Goal: Transaction & Acquisition: Purchase product/service

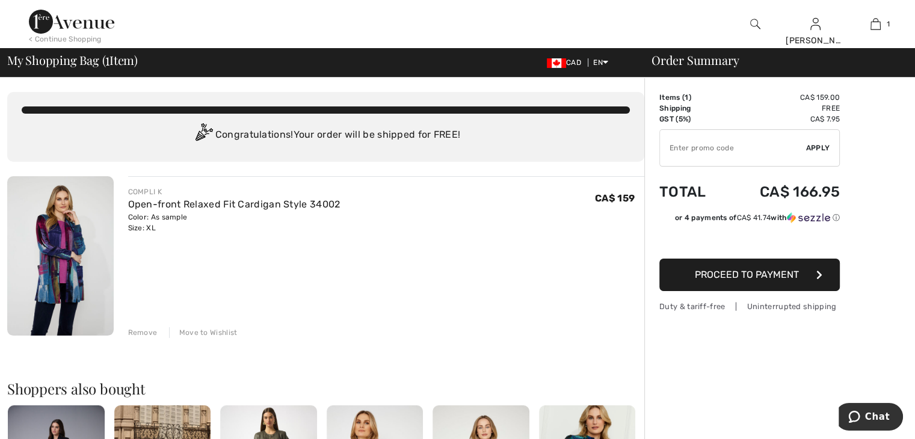
click at [97, 261] on img at bounding box center [60, 255] width 107 height 159
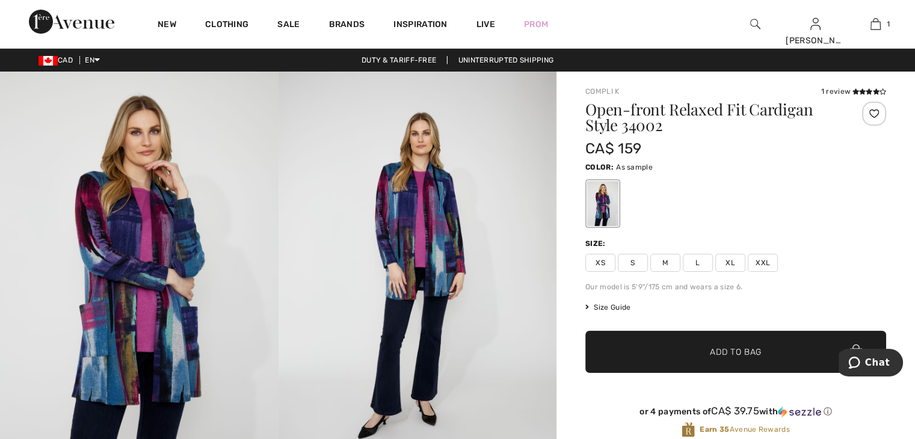
click at [761, 260] on span "XXL" at bounding box center [763, 263] width 30 height 18
click at [712, 351] on span "Add to Bag" at bounding box center [736, 352] width 52 height 13
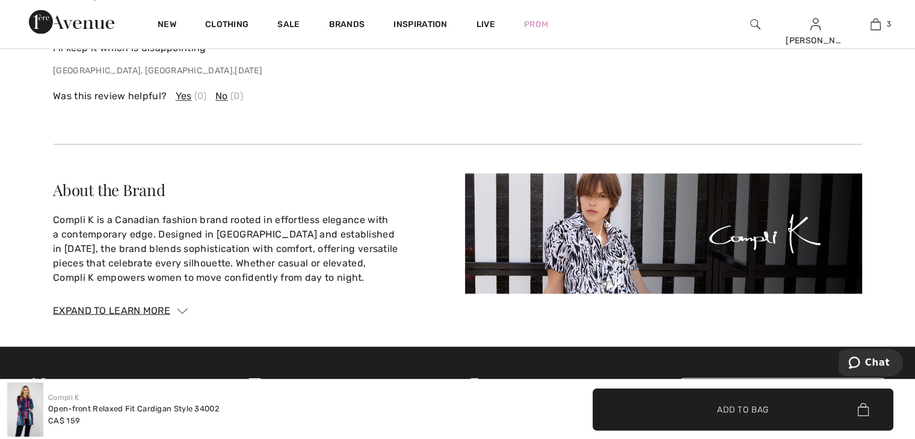
scroll to position [2106, 0]
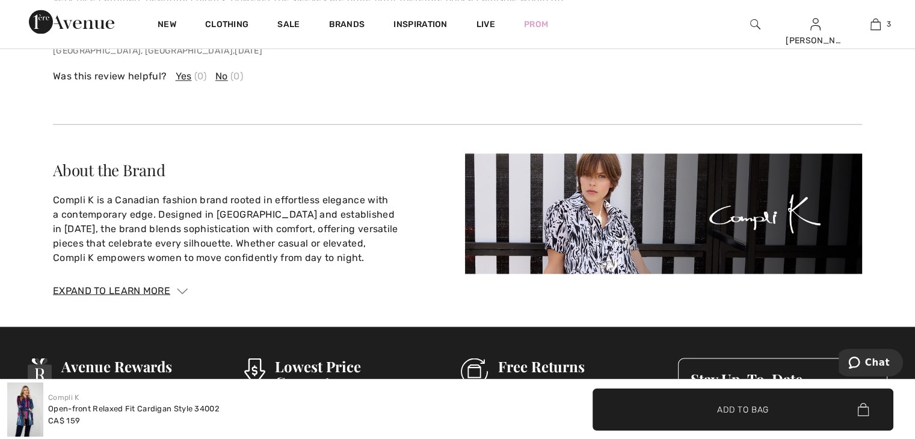
click at [40, 14] on img at bounding box center [71, 22] width 85 height 24
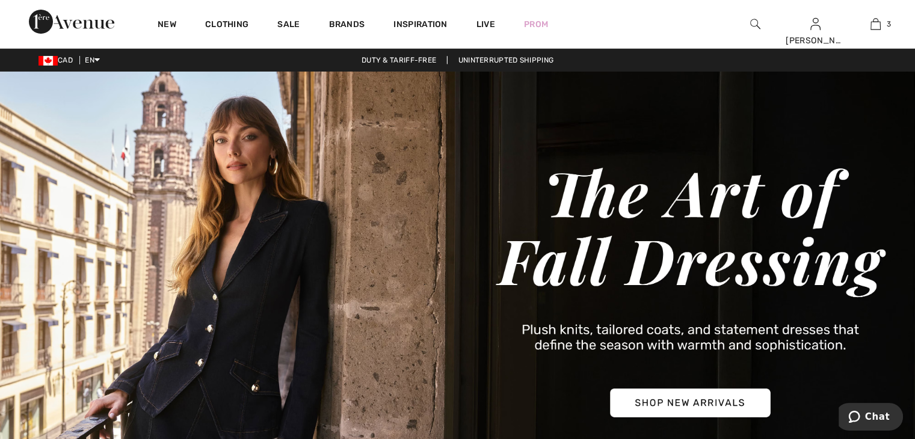
click at [626, 400] on img at bounding box center [457, 291] width 915 height 439
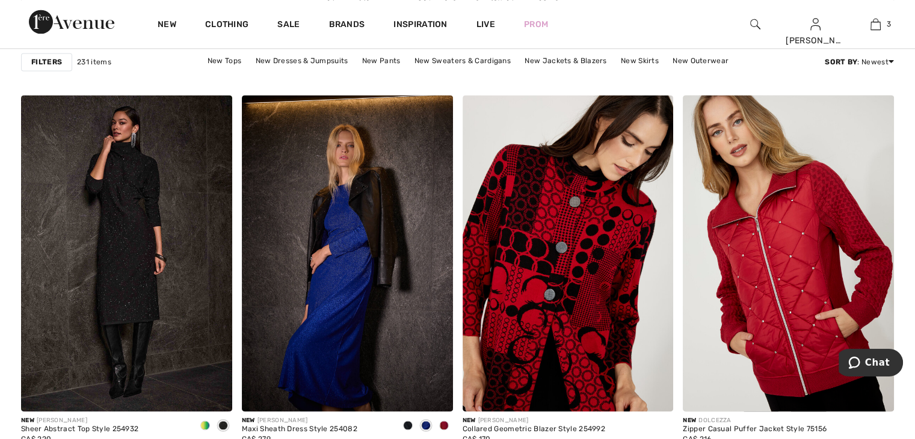
scroll to position [1685, 0]
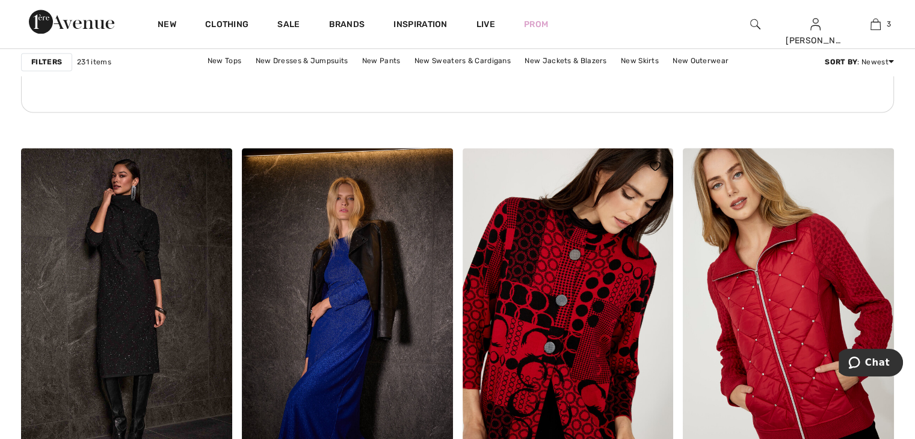
click at [567, 321] on img at bounding box center [568, 306] width 211 height 317
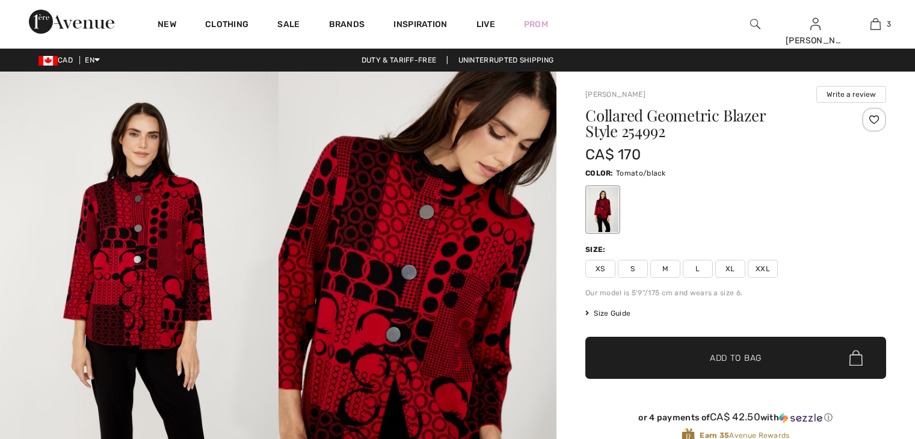
checkbox input "true"
click at [760, 265] on span "XXL" at bounding box center [763, 269] width 30 height 18
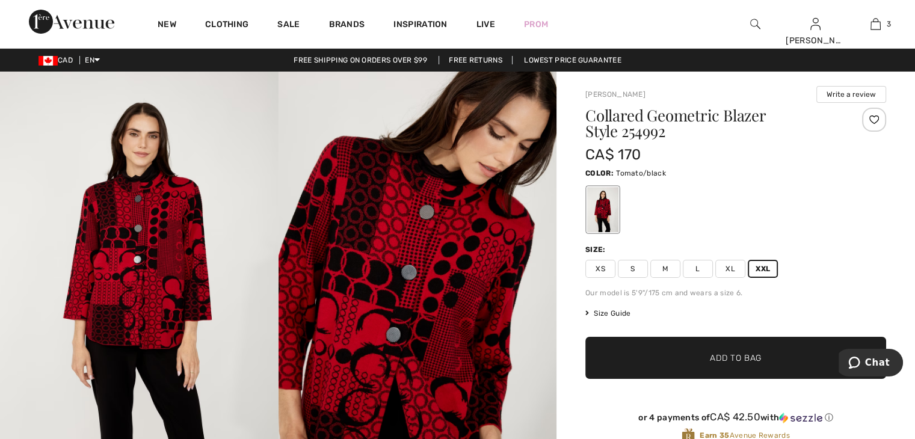
click at [739, 359] on span "Add to Bag" at bounding box center [736, 358] width 52 height 13
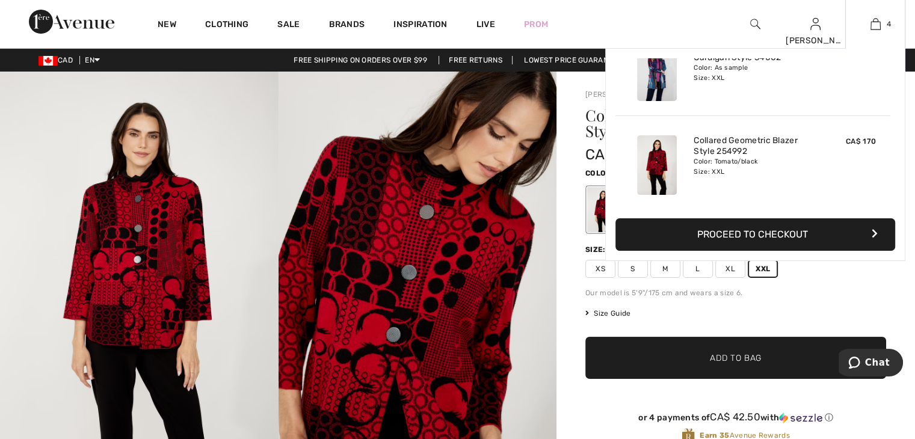
click at [732, 232] on button "Proceed to Checkout" at bounding box center [756, 234] width 280 height 32
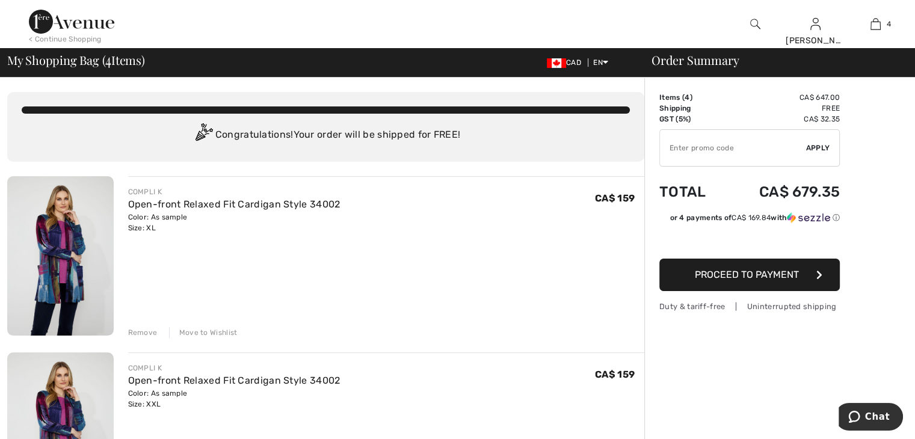
click at [141, 329] on div "Remove" at bounding box center [142, 332] width 29 height 11
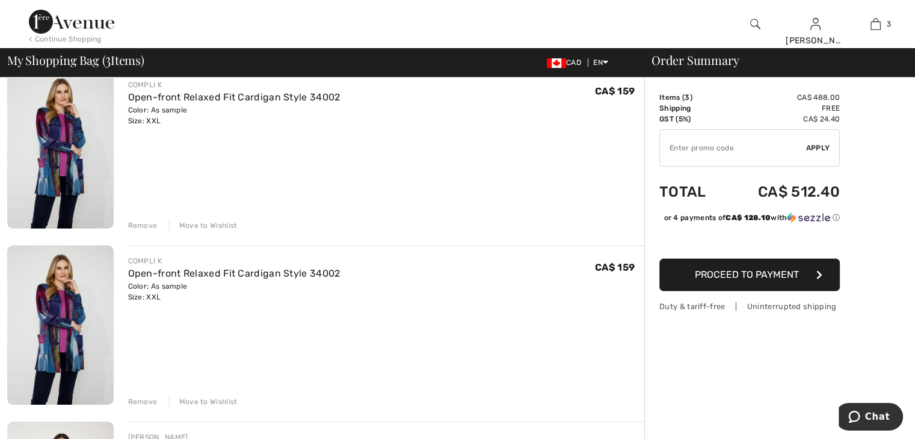
scroll to position [120, 0]
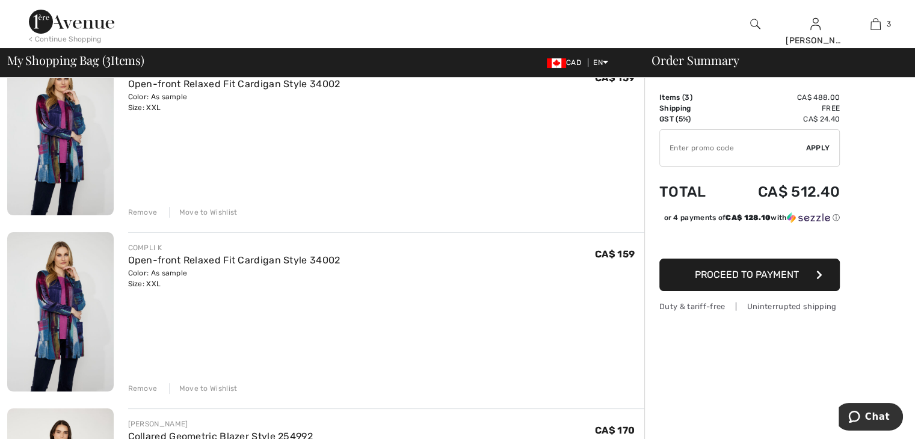
click at [137, 209] on div "Remove" at bounding box center [142, 212] width 29 height 11
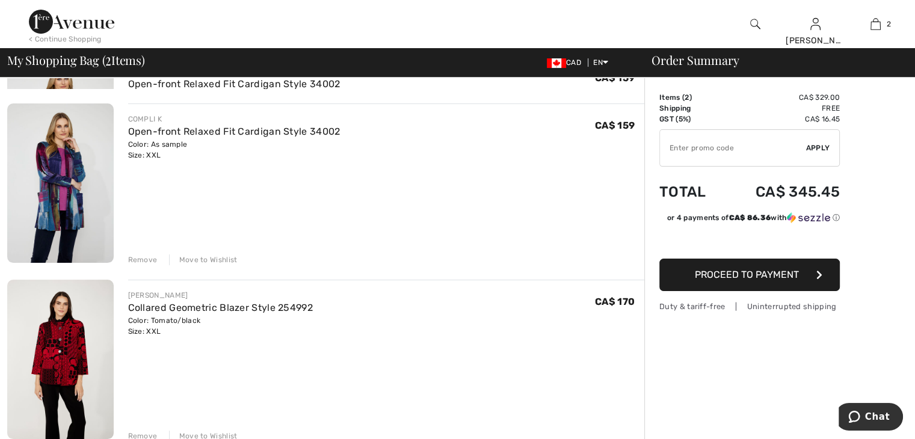
scroll to position [105, 0]
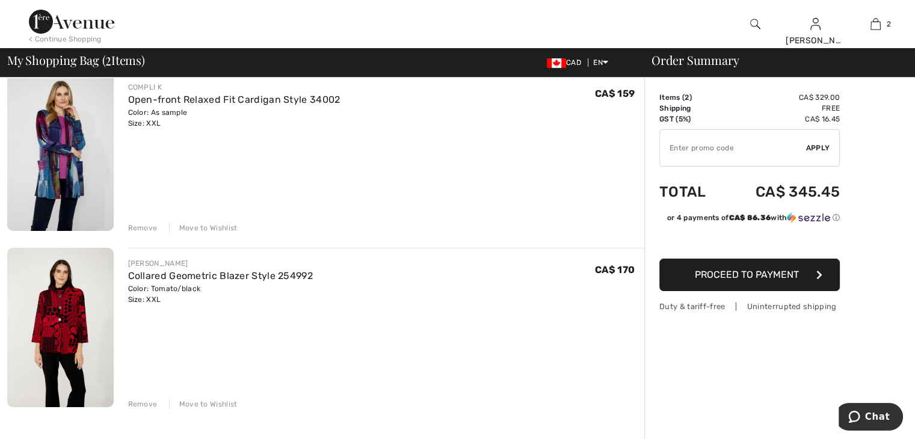
click at [670, 272] on button "Proceed to Payment" at bounding box center [750, 275] width 181 height 32
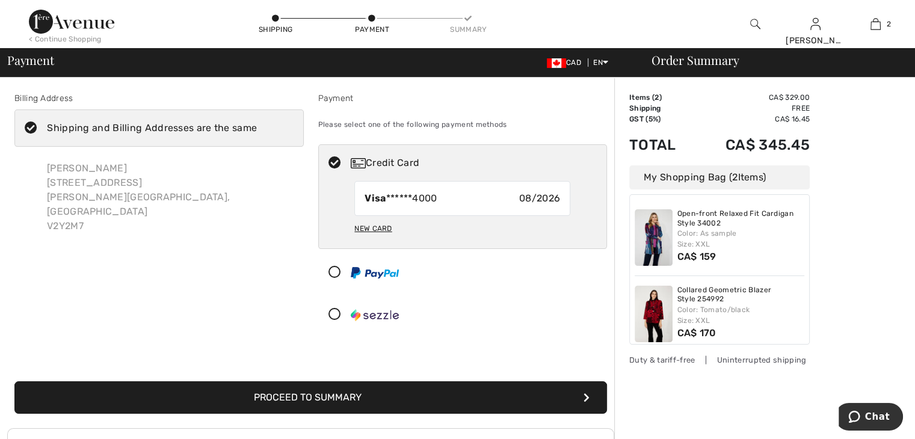
click at [351, 347] on div "Billing Address Shipping and Billing Addresses are the same Anne West 21828 52N…" at bounding box center [310, 245] width 607 height 365
click at [505, 123] on div "Please select one of the following payment methods" at bounding box center [462, 125] width 289 height 30
click at [373, 225] on div "New Card" at bounding box center [372, 228] width 37 height 20
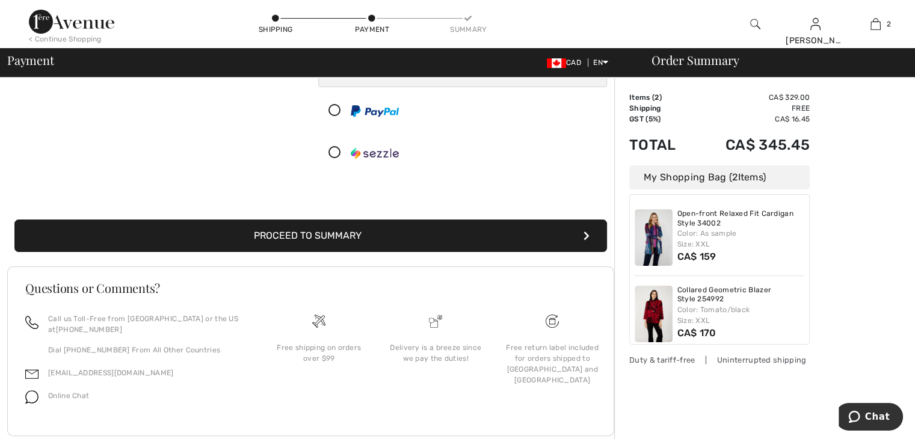
scroll to position [241, 0]
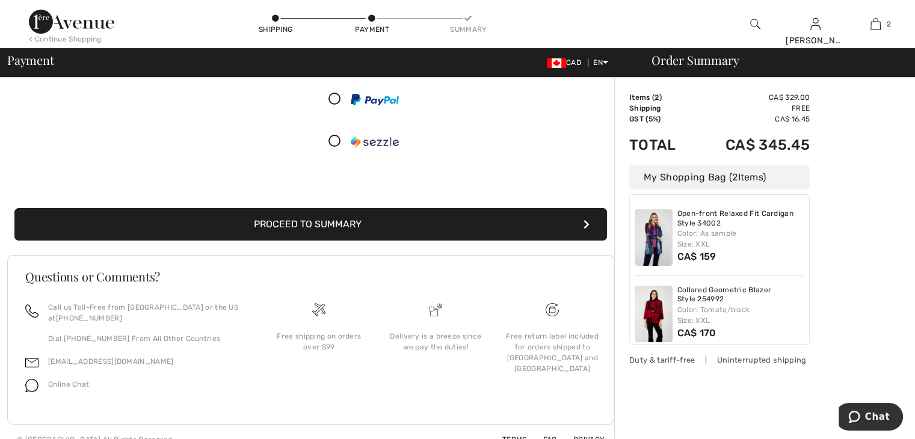
click at [587, 220] on icon "submit" at bounding box center [587, 225] width 6 height 10
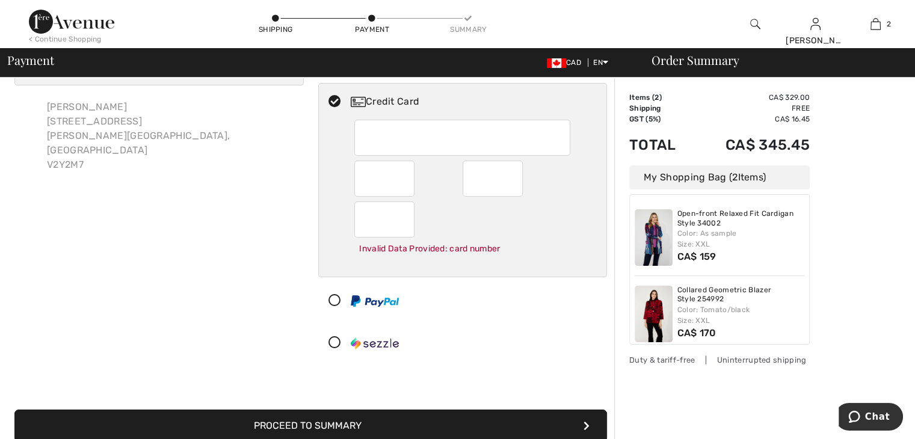
scroll to position [48, 0]
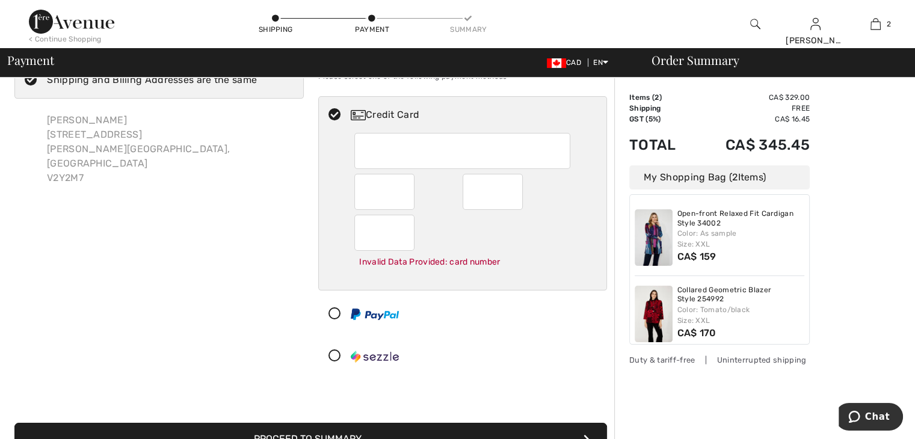
click at [630, 131] on td "Total" at bounding box center [662, 145] width 64 height 41
click at [630, 126] on td "Total" at bounding box center [662, 145] width 64 height 41
click at [602, 375] on div "Payment Please select one of the following payment methods Credit Card Visa ***…" at bounding box center [463, 212] width 304 height 336
click at [356, 114] on img at bounding box center [358, 115] width 15 height 10
radio input "true"
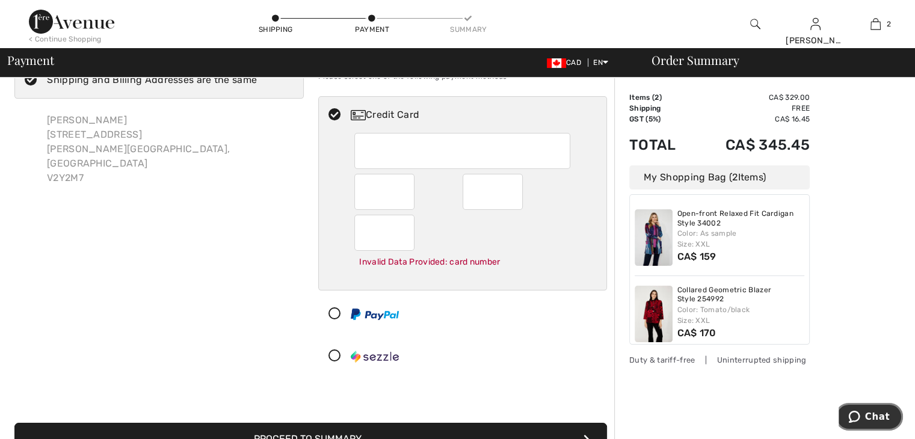
click at [865, 418] on span "Chat" at bounding box center [857, 417] width 17 height 12
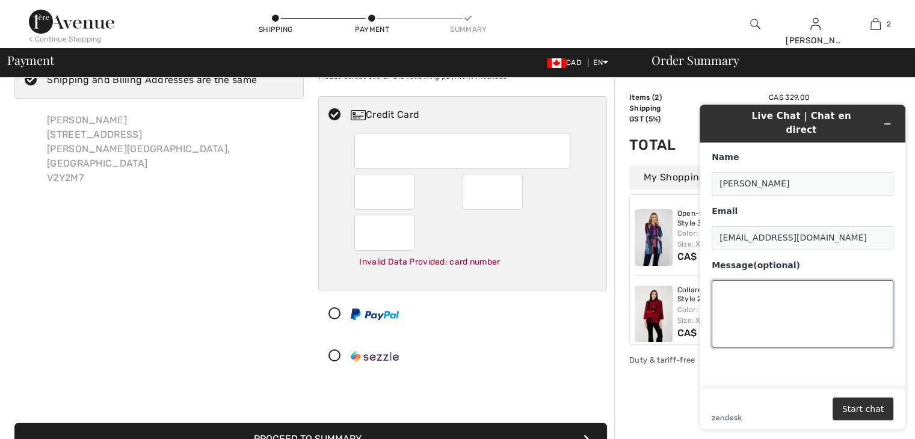
click at [718, 282] on textarea "Message (optional)" at bounding box center [803, 313] width 182 height 67
type textarea "can I use my reward points please !!!"
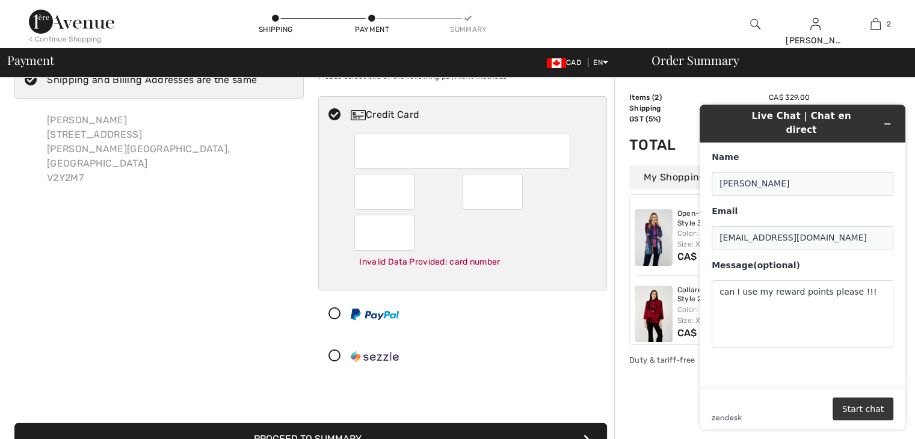
click at [852, 409] on button "Start chat" at bounding box center [863, 409] width 61 height 23
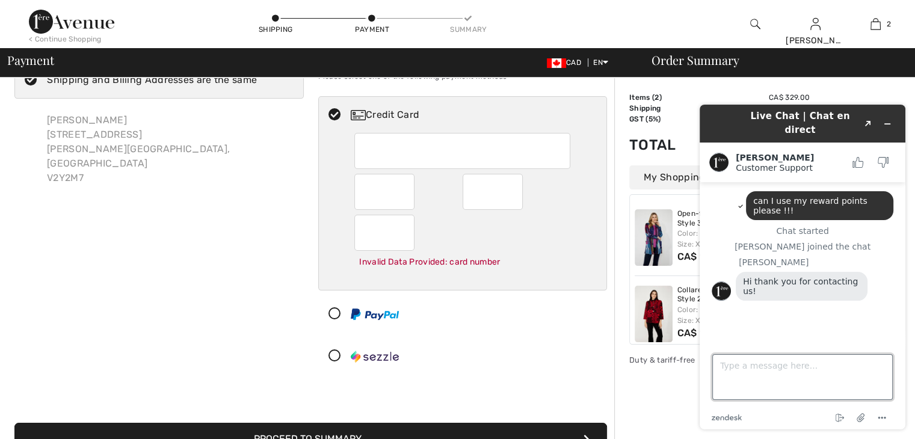
click at [723, 375] on textarea "Type a message here..." at bounding box center [803, 377] width 181 height 46
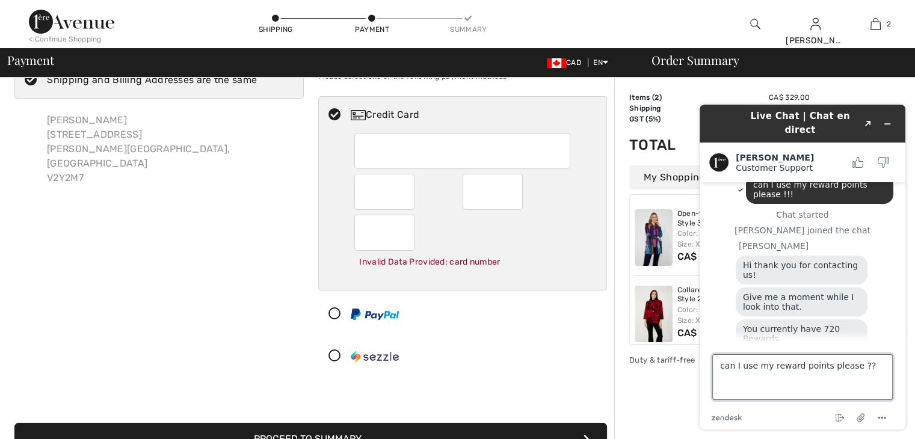
scroll to position [74, 0]
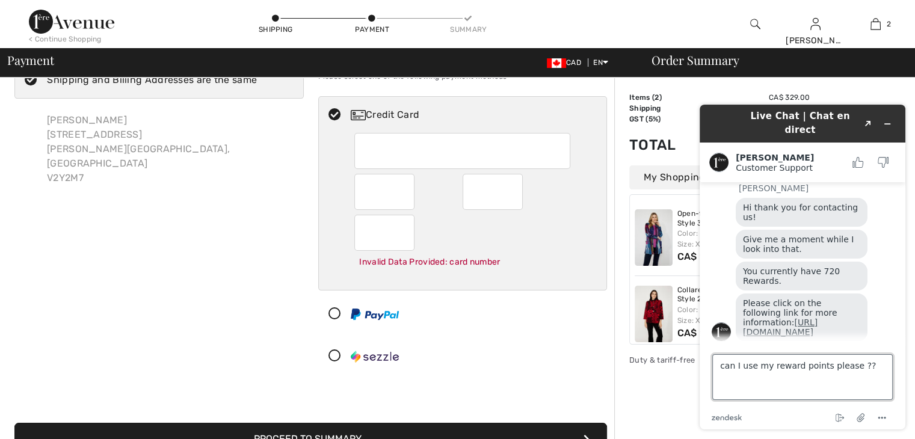
type textarea "can I use my reward points please ??"
click at [753, 318] on link "https://www.1ereavenue.com/en/loyalty/" at bounding box center [780, 327] width 75 height 19
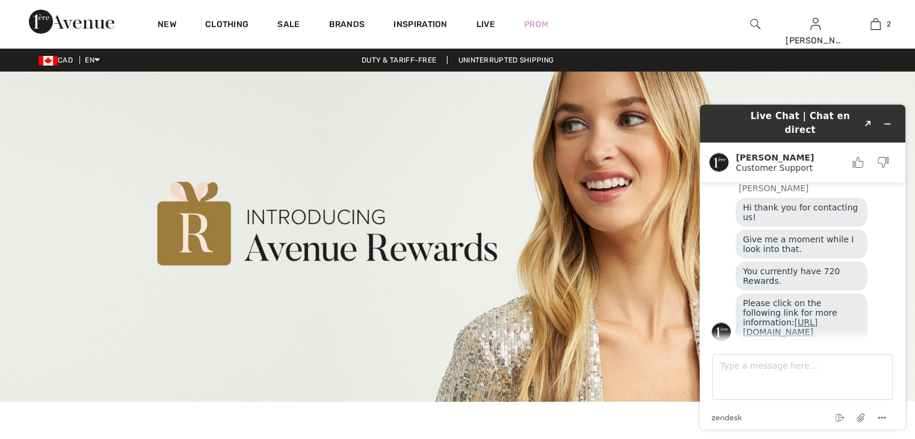
click at [749, 318] on link "[URL][DOMAIN_NAME]" at bounding box center [780, 327] width 75 height 19
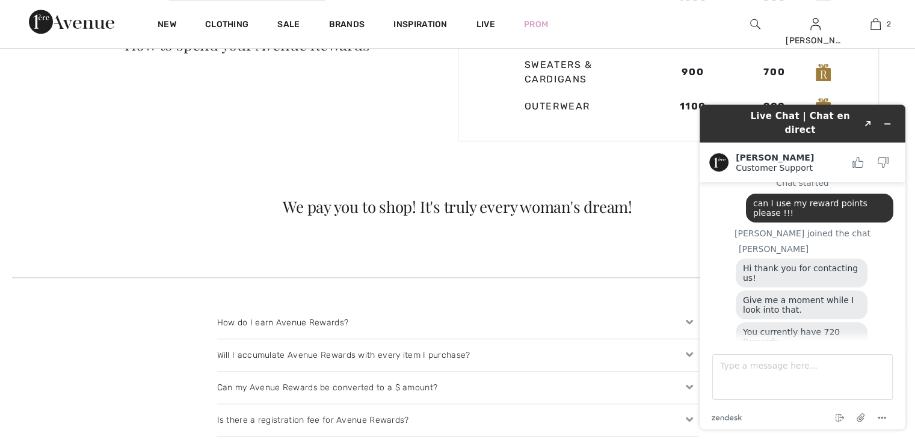
scroll to position [1083, 0]
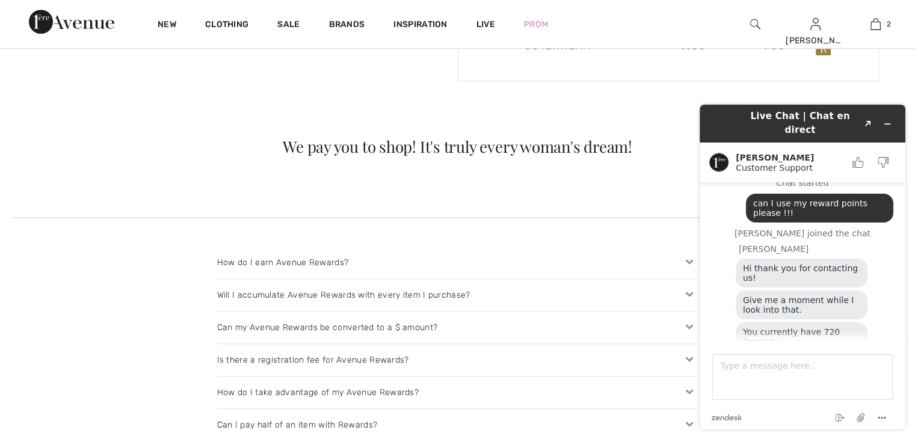
click at [819, 199] on span "can I use my reward points please !!!" at bounding box center [811, 208] width 117 height 19
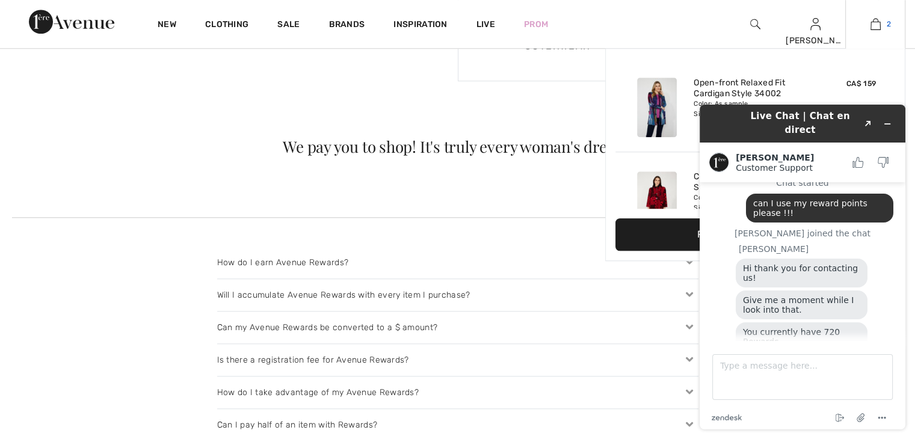
click at [876, 22] on img at bounding box center [876, 24] width 10 height 14
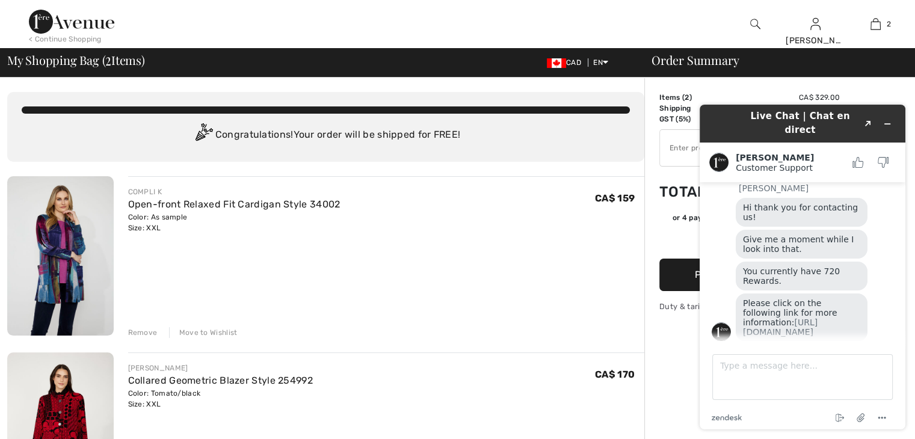
click at [747, 119] on h1 "Live Chat | Chat en direct" at bounding box center [800, 123] width 117 height 27
click at [728, 375] on textarea "Type a message here..." at bounding box center [803, 377] width 181 height 46
type textarea "Thank you."
click at [865, 121] on icon "Created with Sketch." at bounding box center [868, 124] width 7 height 6
